Goal: Information Seeking & Learning: Learn about a topic

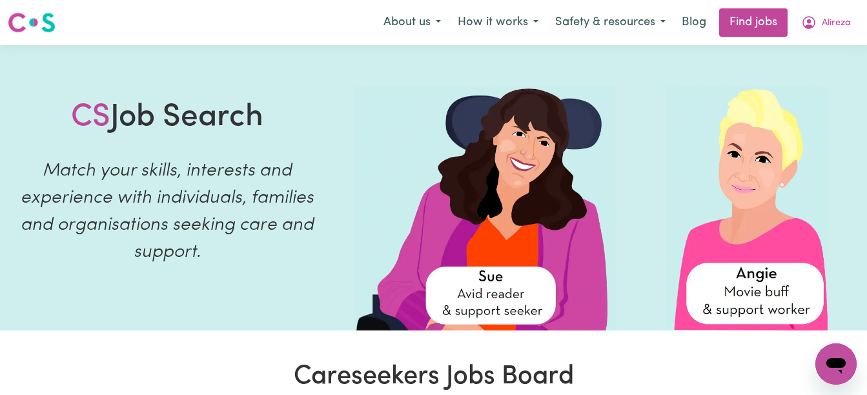
click at [825, 21] on span "Alireza" at bounding box center [836, 23] width 29 height 14
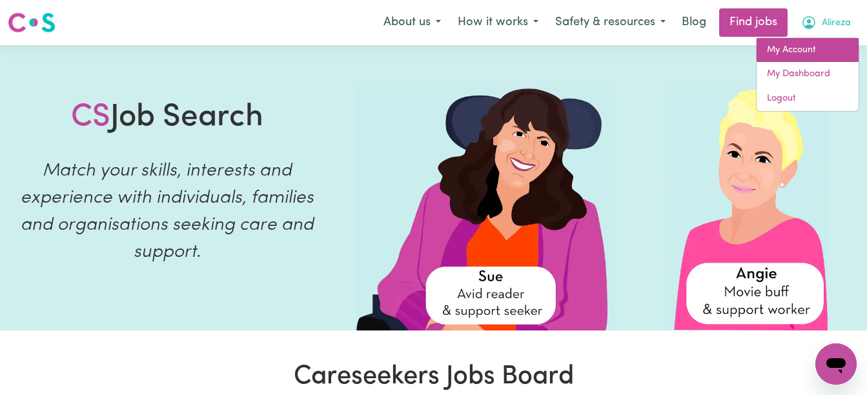
click at [793, 52] on link "My Account" at bounding box center [808, 50] width 102 height 25
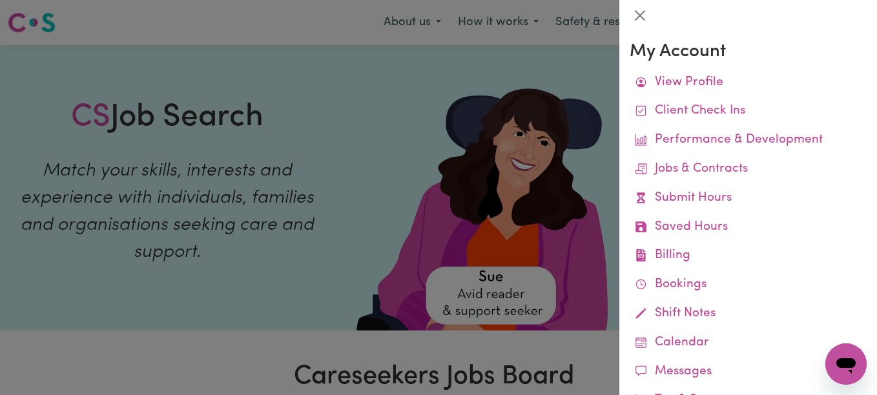
click at [677, 88] on link "View Profile" at bounding box center [748, 82] width 237 height 29
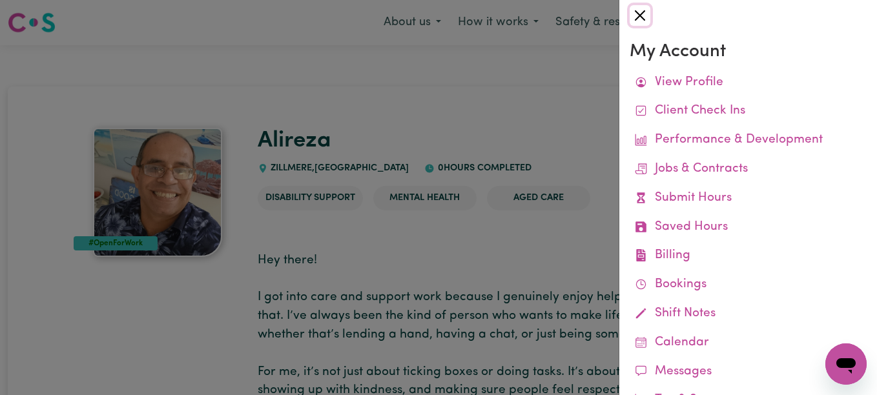
click at [640, 13] on button "Close" at bounding box center [640, 15] width 21 height 21
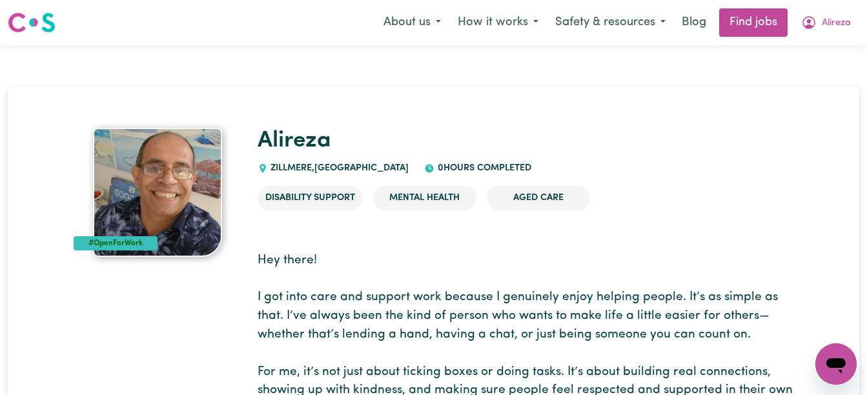
click at [827, 19] on span "Alireza" at bounding box center [836, 23] width 29 height 14
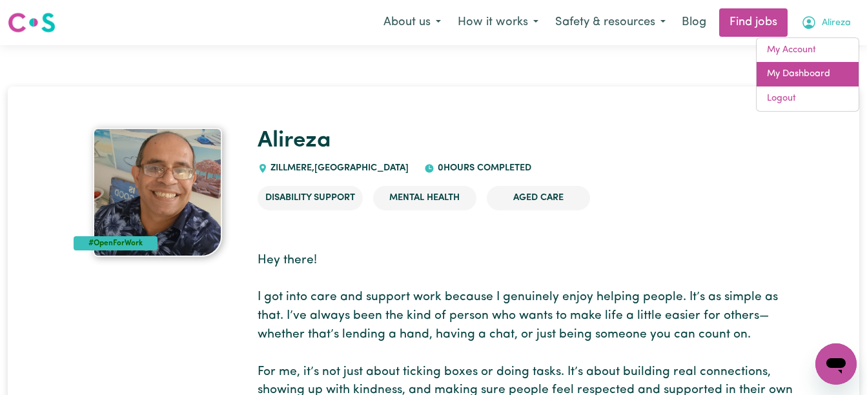
click at [816, 76] on link "My Dashboard" at bounding box center [808, 74] width 102 height 25
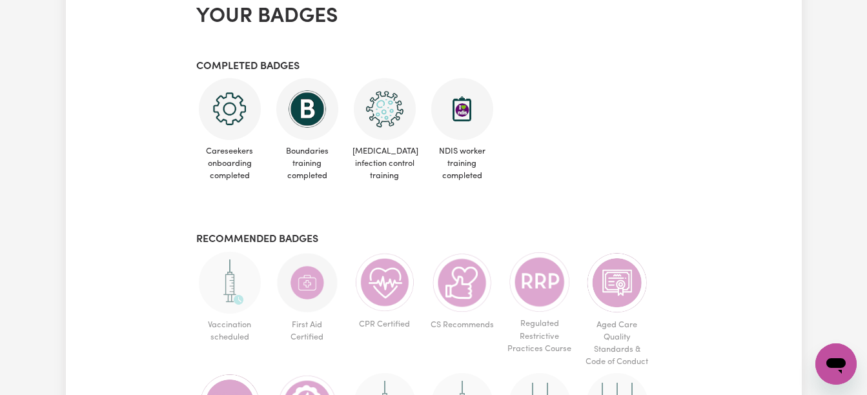
scroll to position [792, 0]
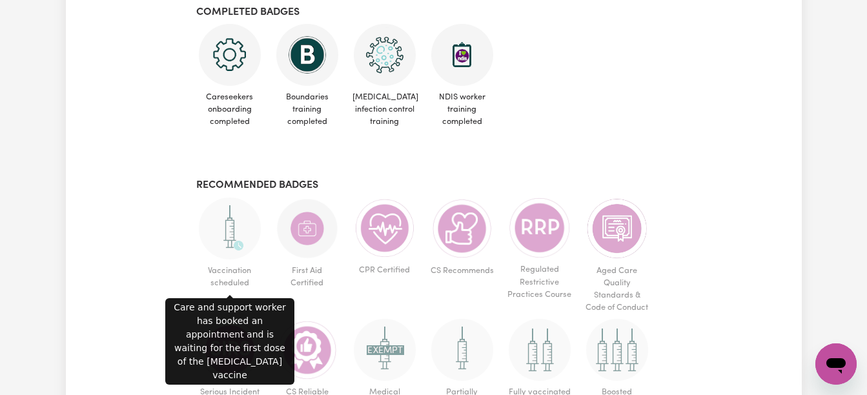
click at [231, 235] on img at bounding box center [230, 229] width 62 height 62
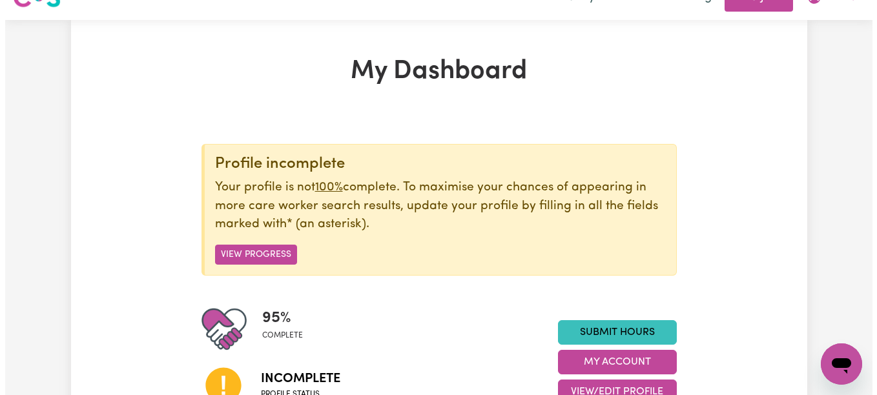
scroll to position [0, 0]
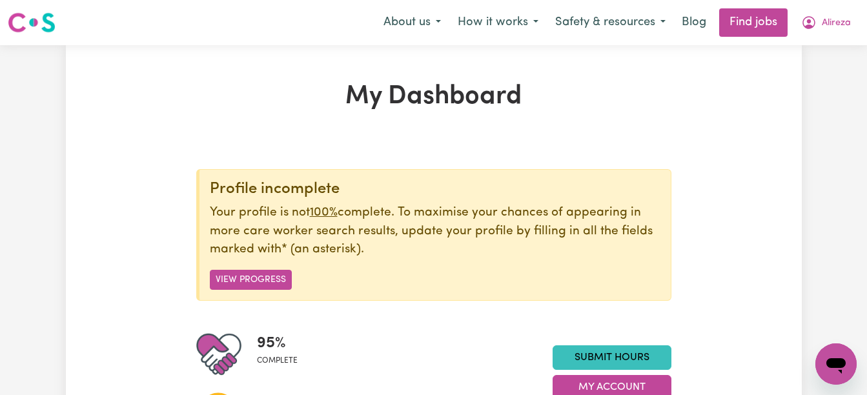
click at [661, 21] on button "Safety & resources" at bounding box center [610, 22] width 127 height 27
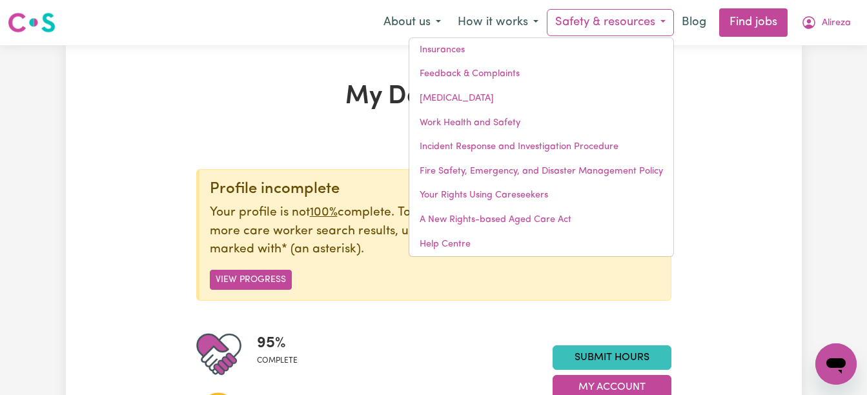
click at [530, 19] on button "How it works" at bounding box center [499, 22] width 98 height 27
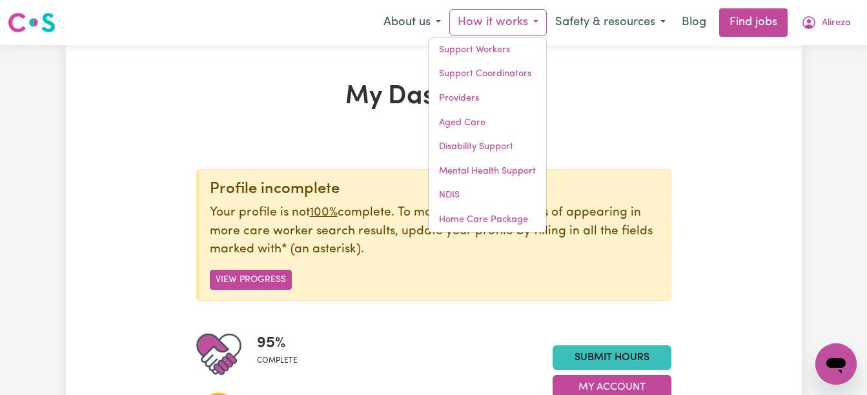
click at [439, 25] on button "About us" at bounding box center [412, 22] width 74 height 27
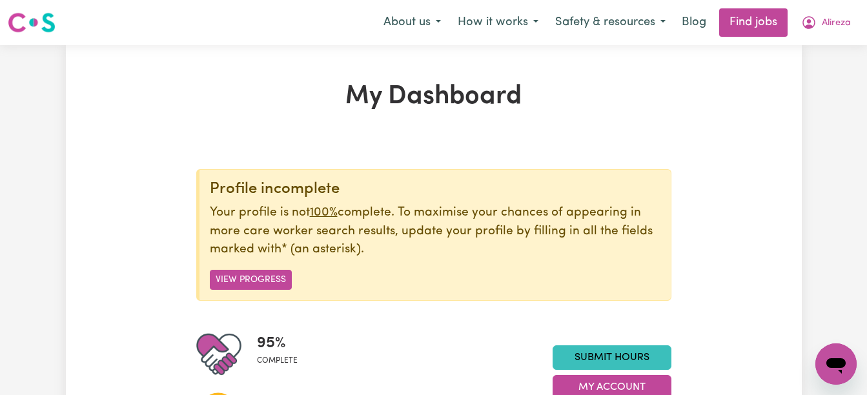
click at [835, 25] on span "Alireza" at bounding box center [836, 23] width 29 height 14
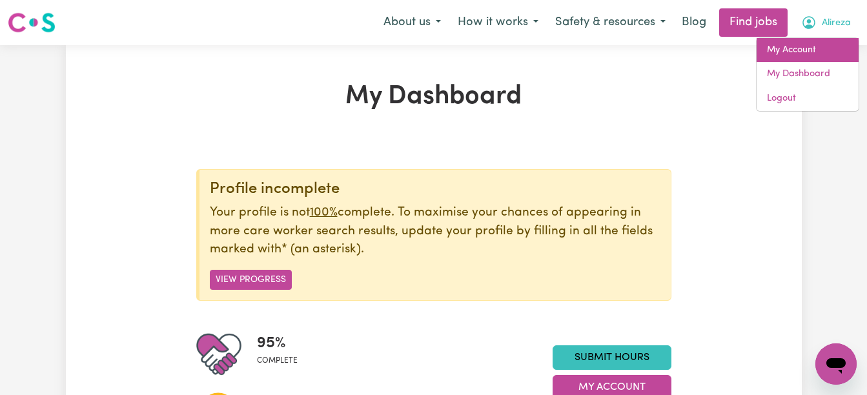
click at [785, 51] on link "My Account" at bounding box center [808, 50] width 102 height 25
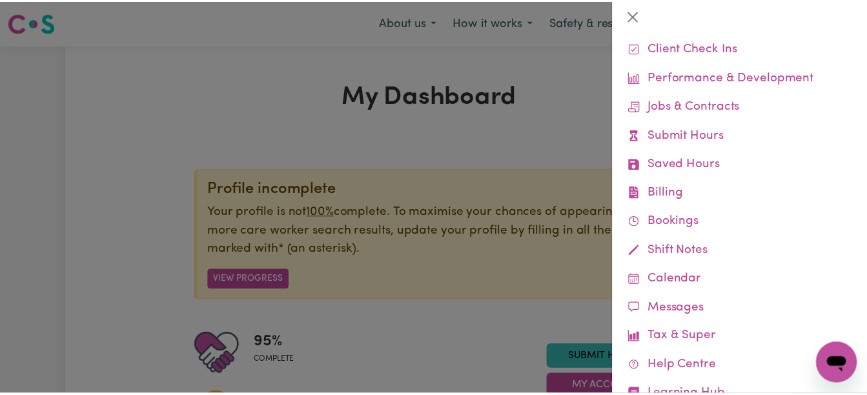
scroll to position [109, 0]
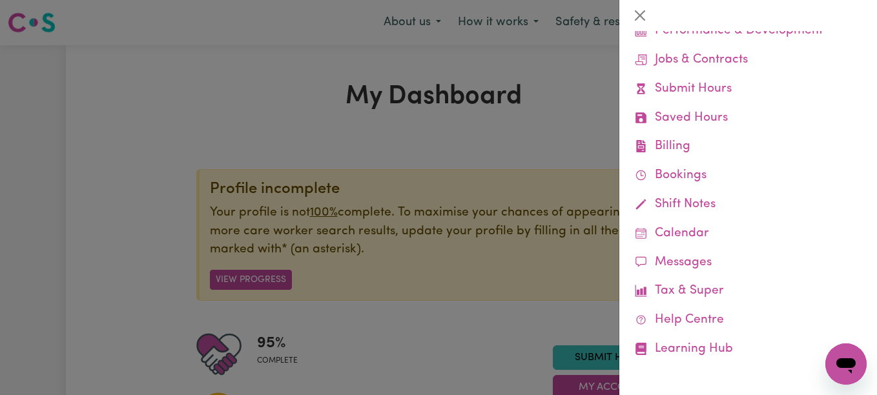
click at [690, 349] on link "Learning Hub" at bounding box center [748, 349] width 237 height 29
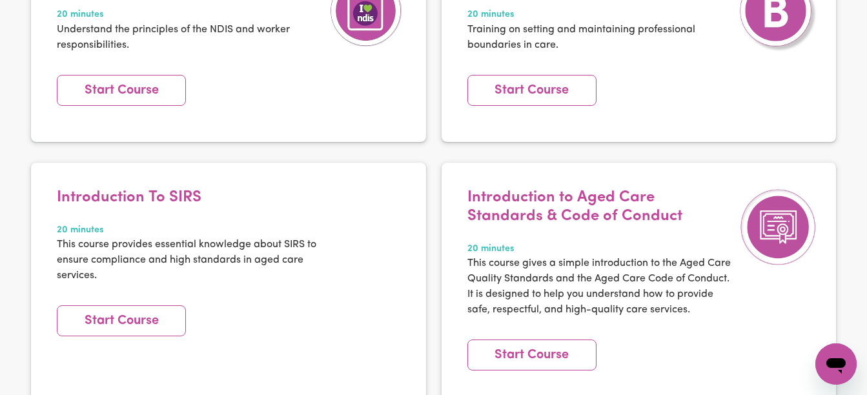
scroll to position [642, 0]
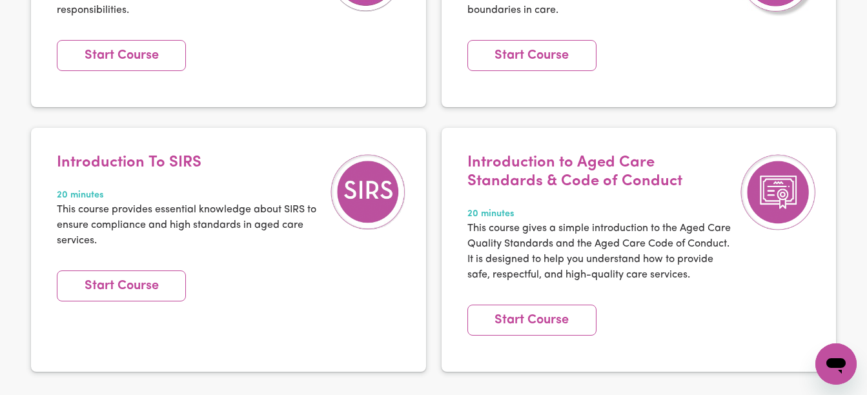
click at [116, 271] on link "Start Course" at bounding box center [121, 286] width 129 height 31
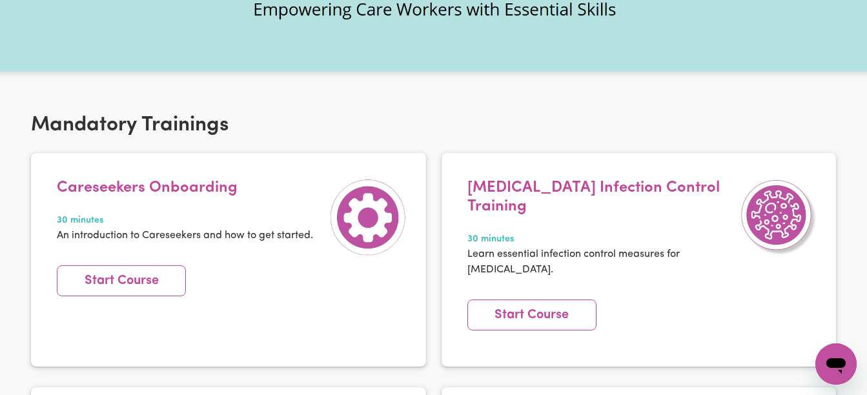
scroll to position [0, 0]
